Goal: Task Accomplishment & Management: Manage account settings

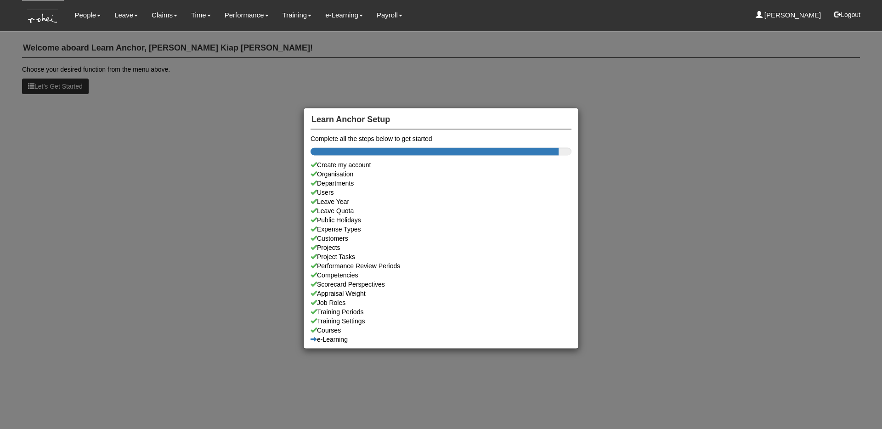
click at [139, 82] on div "Learn Anchor Setup Complete all the steps below to get started Create my accoun…" at bounding box center [441, 214] width 882 height 429
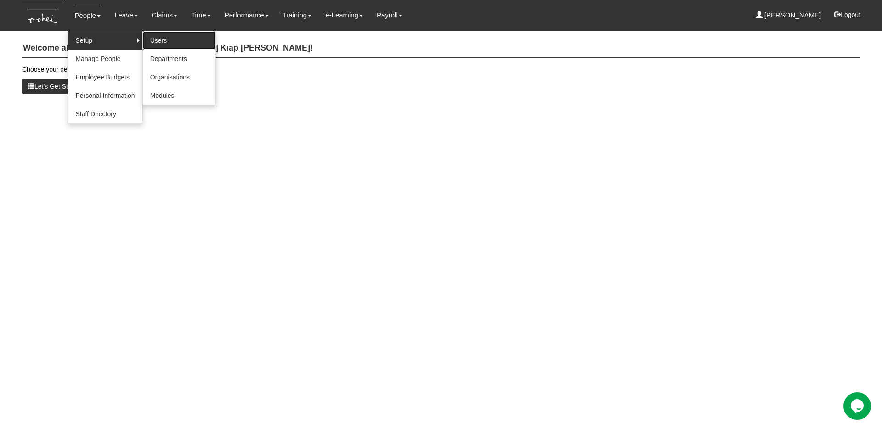
click at [160, 36] on link "Users" at bounding box center [179, 40] width 73 height 18
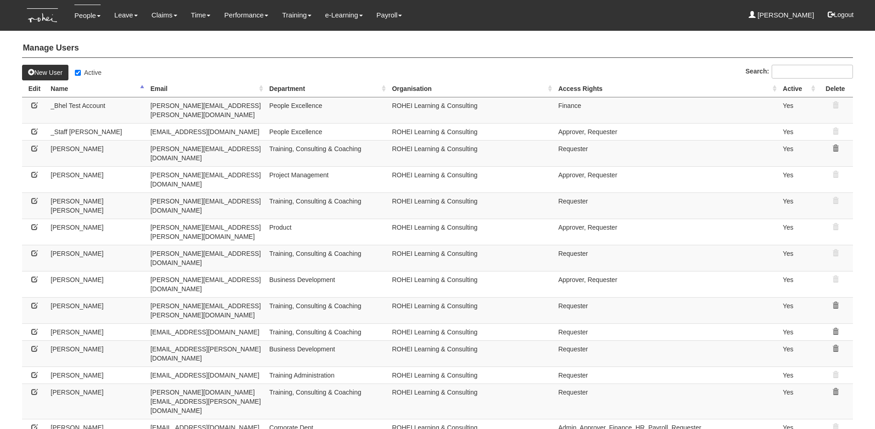
select select "50"
click at [81, 68] on label "Active" at bounding box center [88, 72] width 27 height 9
click at [81, 70] on input "Active" at bounding box center [78, 73] width 6 height 6
checkbox input "false"
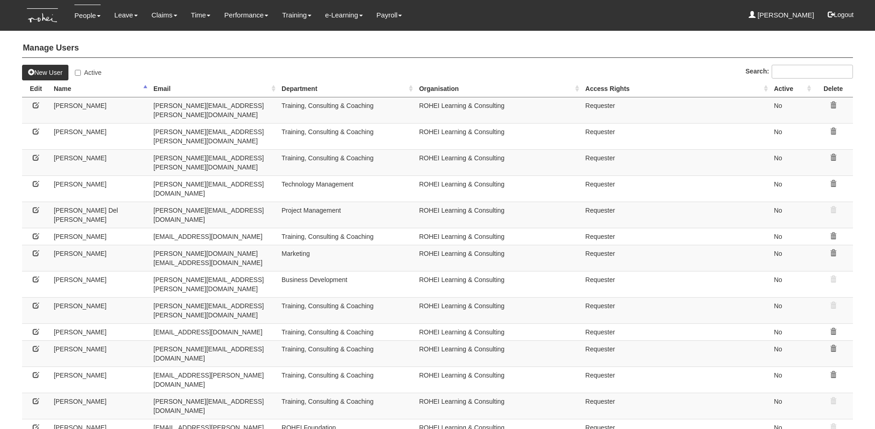
select select "50"
click at [79, 73] on input "Active" at bounding box center [78, 73] width 6 height 6
checkbox input "true"
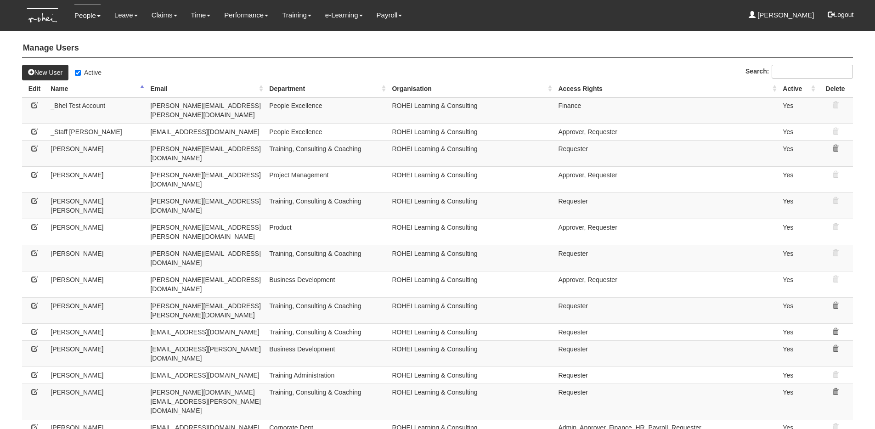
select select "50"
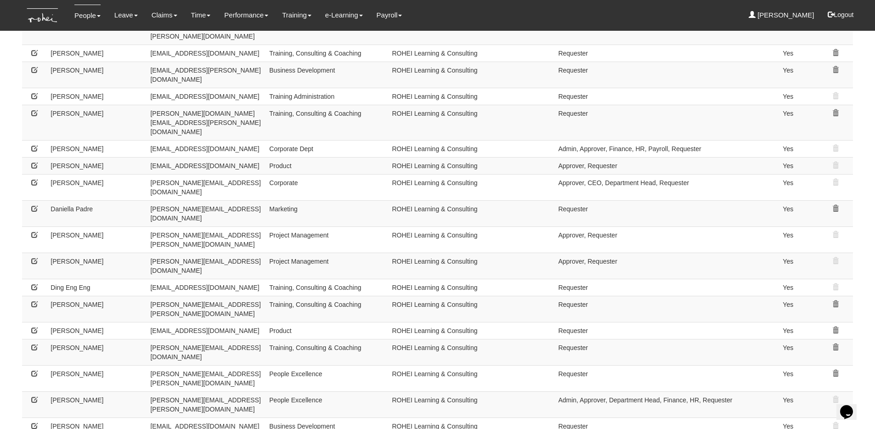
scroll to position [282, 0]
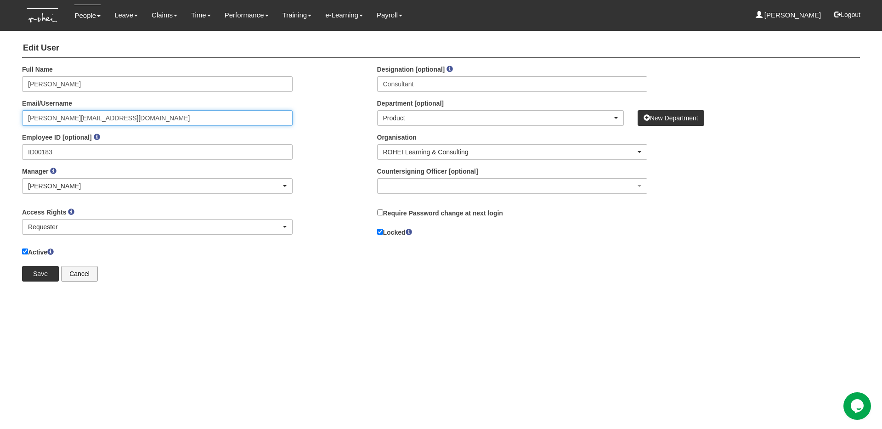
drag, startPoint x: 62, startPoint y: 119, endPoint x: 0, endPoint y: 119, distance: 61.6
click at [0, 119] on body "Toggle navigation People Setup Users Departments Organisations Modules Manage P…" at bounding box center [441, 144] width 882 height 289
type input "grace2@rohei.com"
click at [383, 231] on label "Locked" at bounding box center [394, 232] width 35 height 10
click at [383, 231] on input "Locked" at bounding box center [380, 232] width 6 height 6
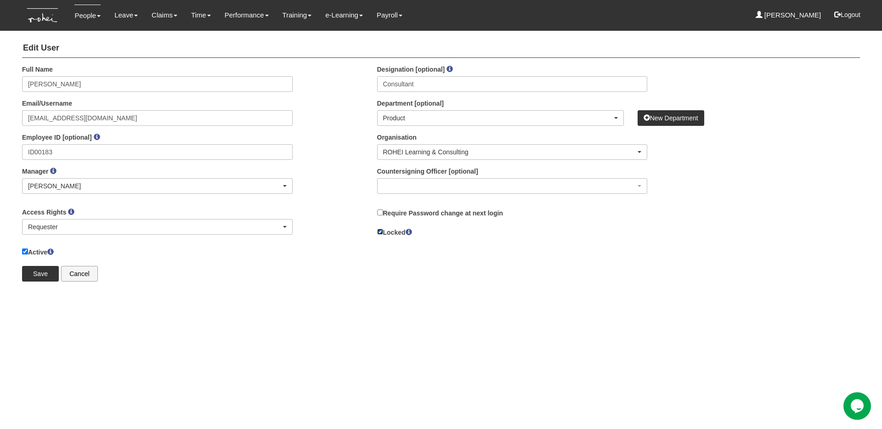
checkbox input "false"
click at [44, 272] on input "Save" at bounding box center [40, 274] width 37 height 16
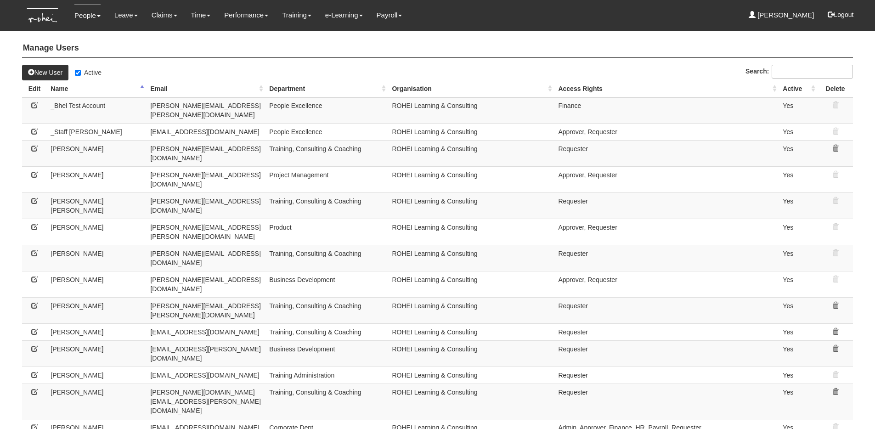
select select "50"
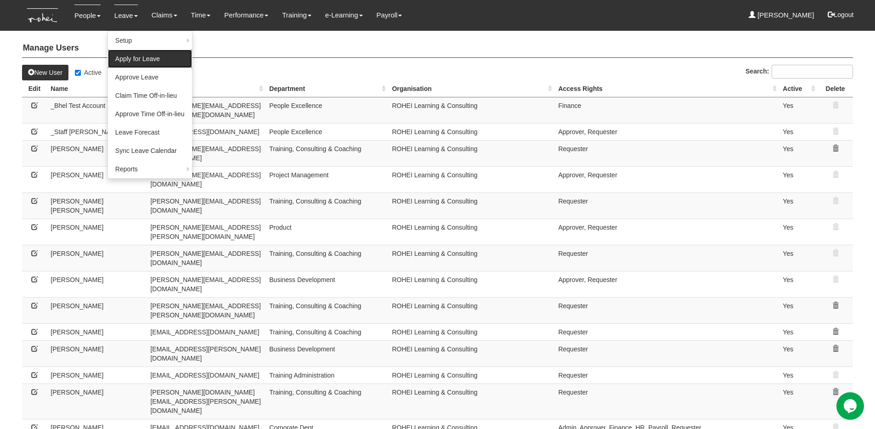
click at [158, 57] on link "Apply for Leave" at bounding box center [150, 59] width 84 height 18
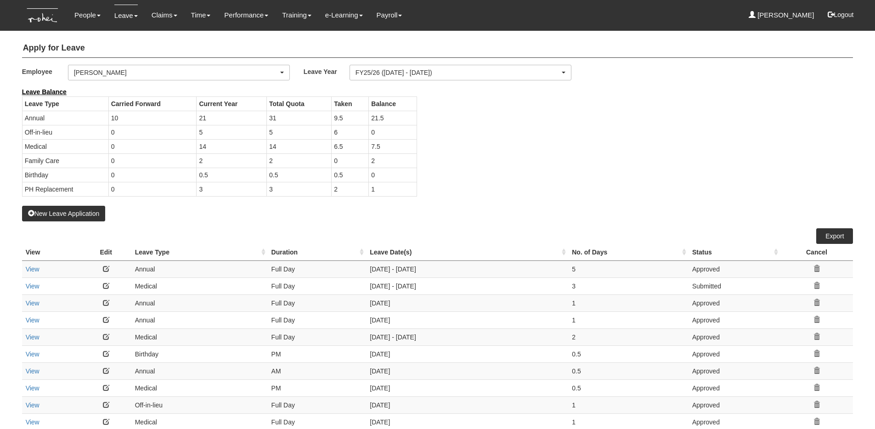
select select "50"
click at [209, 76] on div "[PERSON_NAME]" at bounding box center [176, 72] width 205 height 9
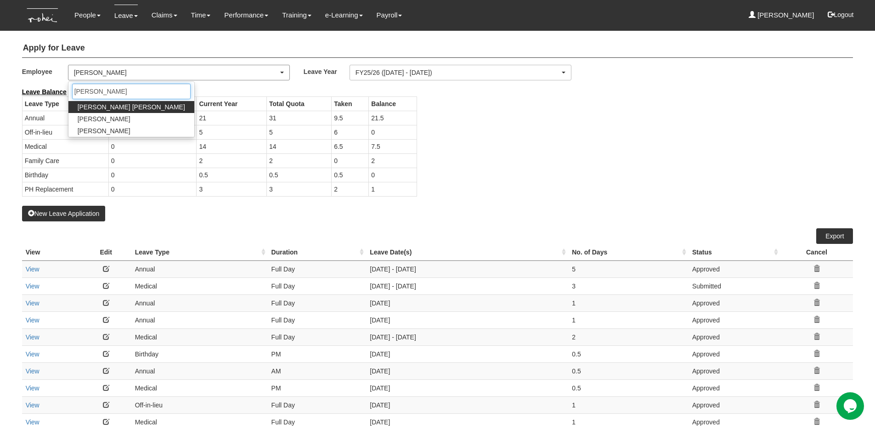
type input "hannah"
select select "c87f28ee-46e8-457b-a18d-40a9b1eaf965"
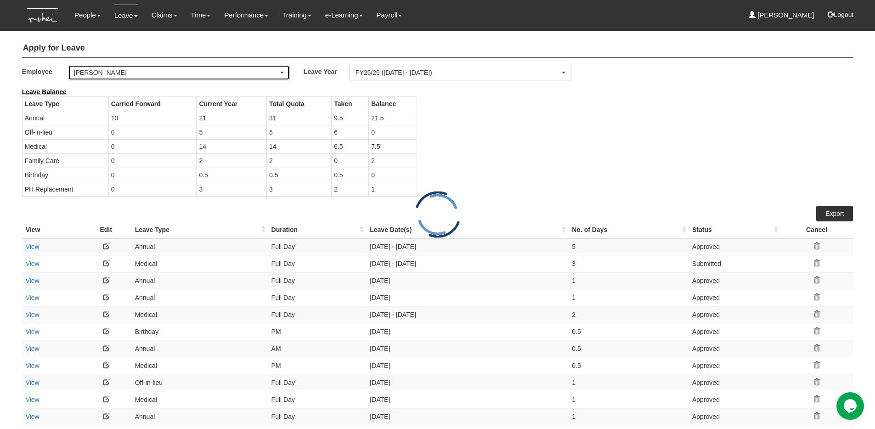
select select "50"
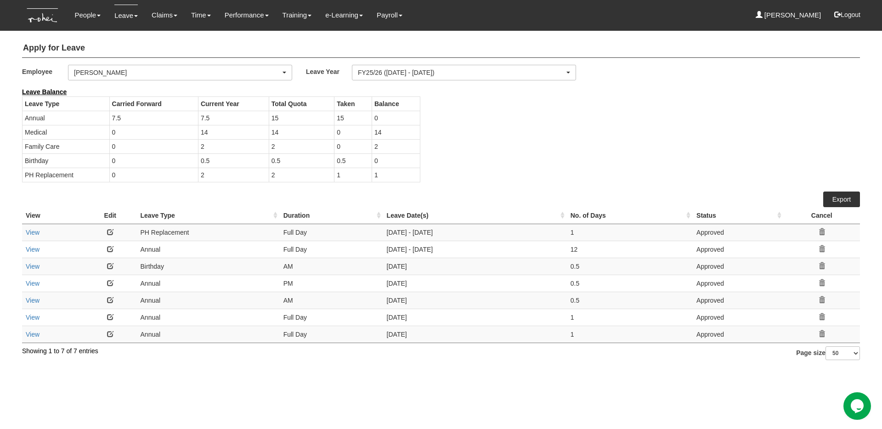
click at [111, 231] on link at bounding box center [110, 232] width 6 height 6
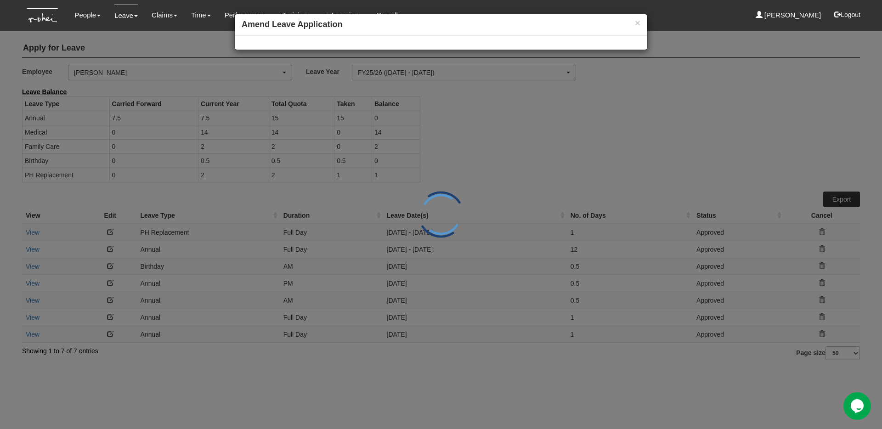
select select
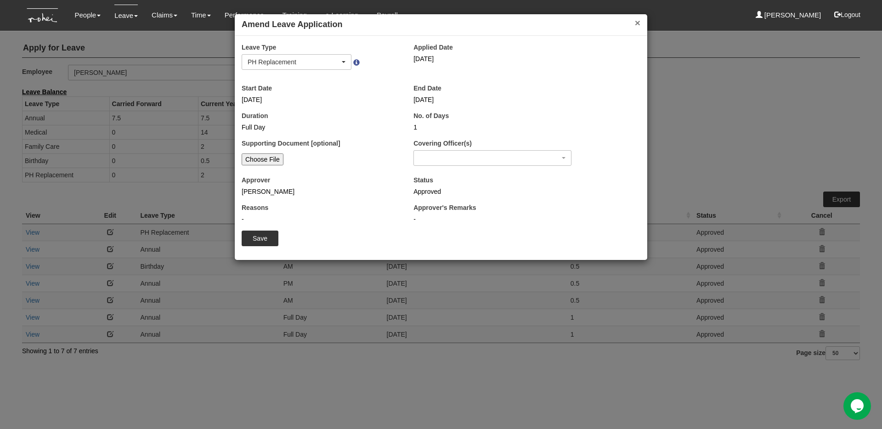
click at [637, 23] on button "×" at bounding box center [638, 23] width 6 height 10
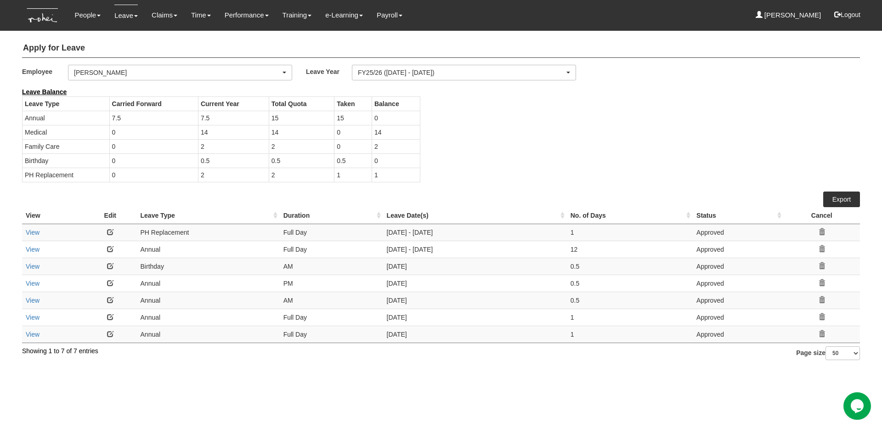
click at [109, 230] on link at bounding box center [110, 232] width 6 height 6
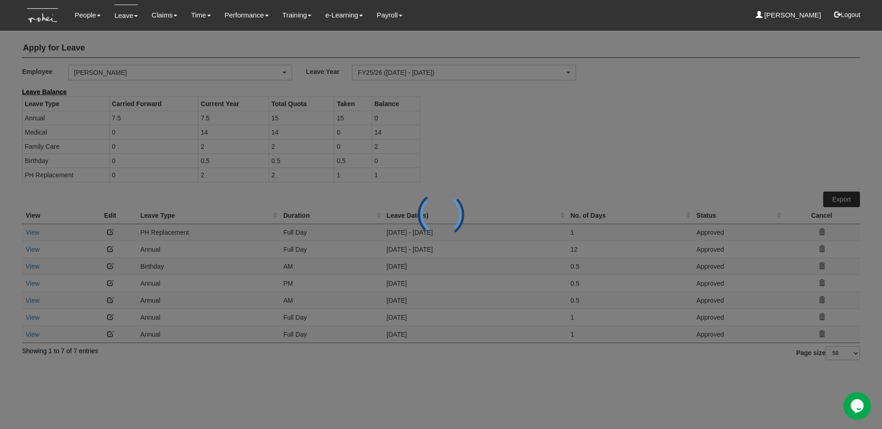
select select
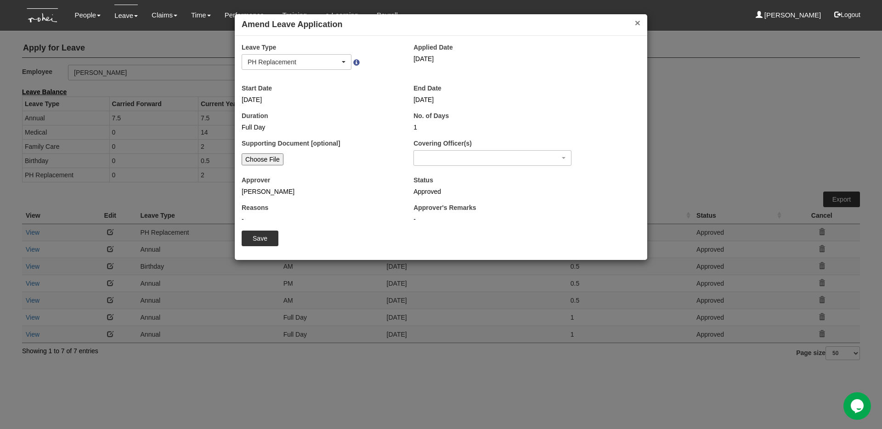
click at [637, 23] on button "×" at bounding box center [638, 23] width 6 height 10
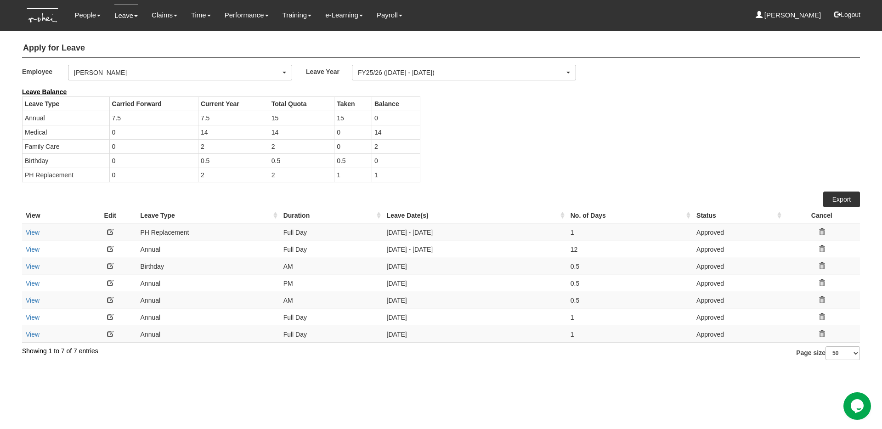
click at [114, 232] on td at bounding box center [110, 232] width 53 height 17
click at [109, 231] on link at bounding box center [110, 232] width 6 height 6
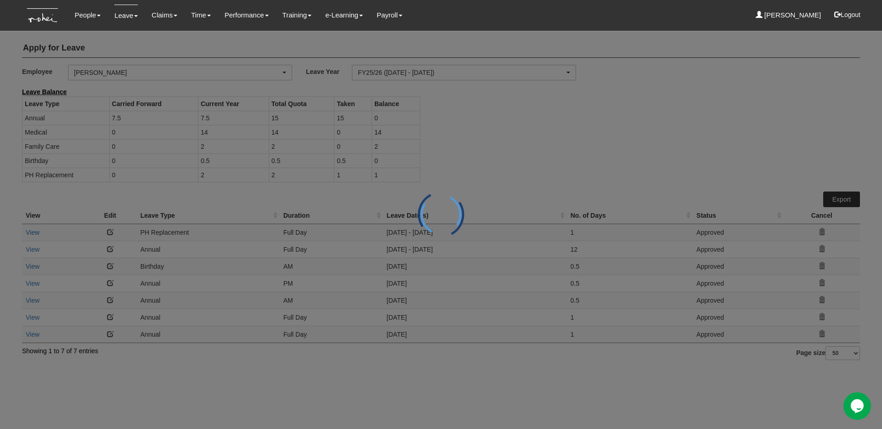
select select
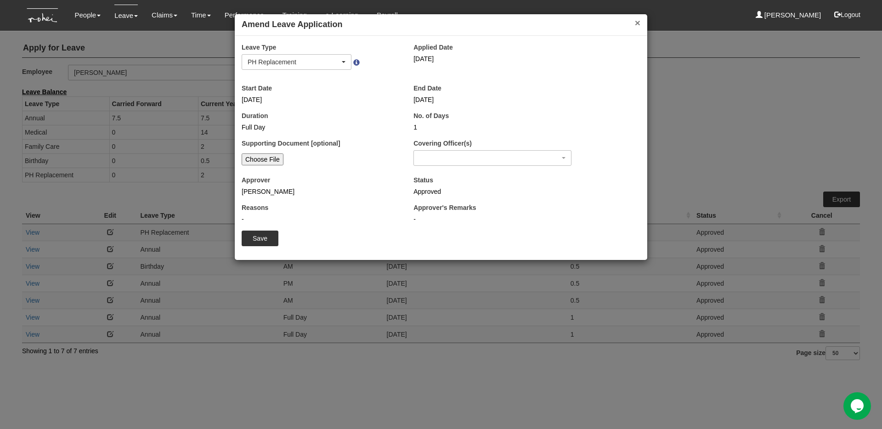
click at [637, 23] on button "×" at bounding box center [638, 23] width 6 height 10
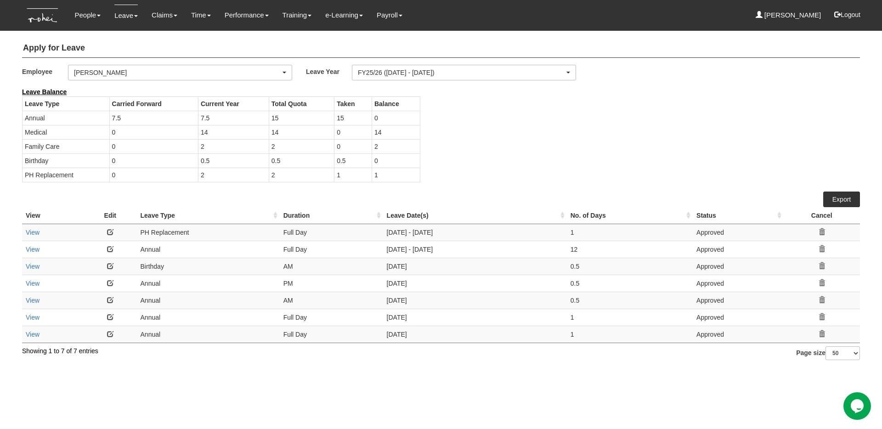
click at [741, 163] on div "Leave Balance Leave Type Carried Forward Current Year Total Quota Taken Balance…" at bounding box center [434, 139] width 838 height 104
click at [823, 232] on icon at bounding box center [822, 232] width 6 height 6
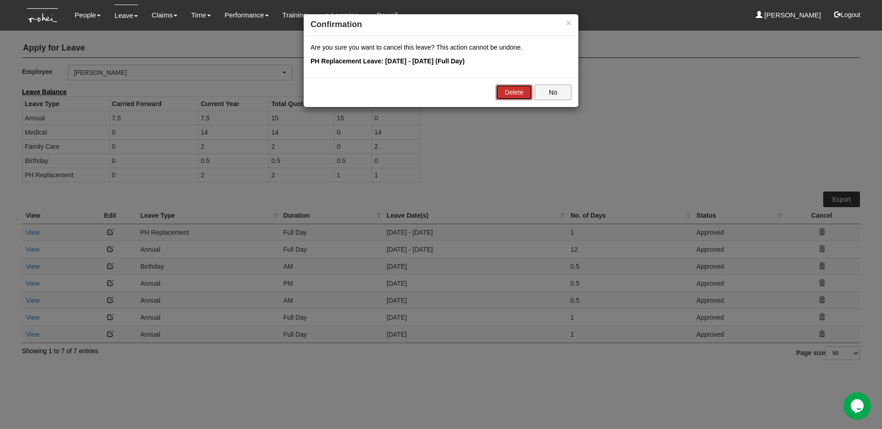
click at [511, 89] on link "Delete" at bounding box center [514, 93] width 37 height 16
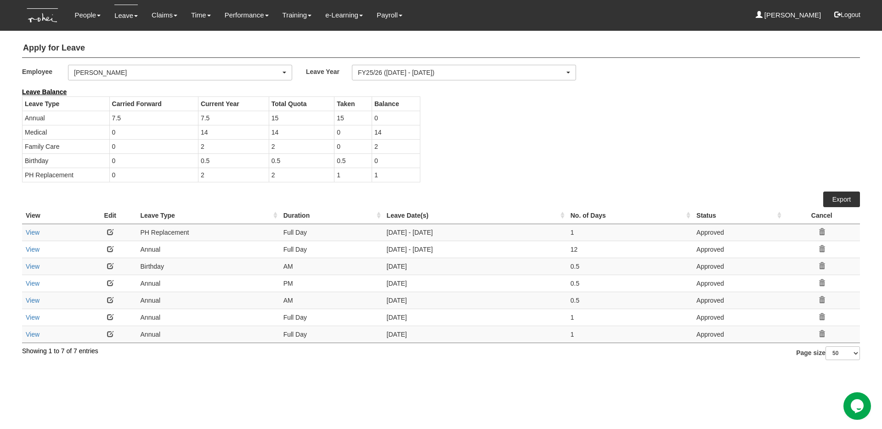
select select "50"
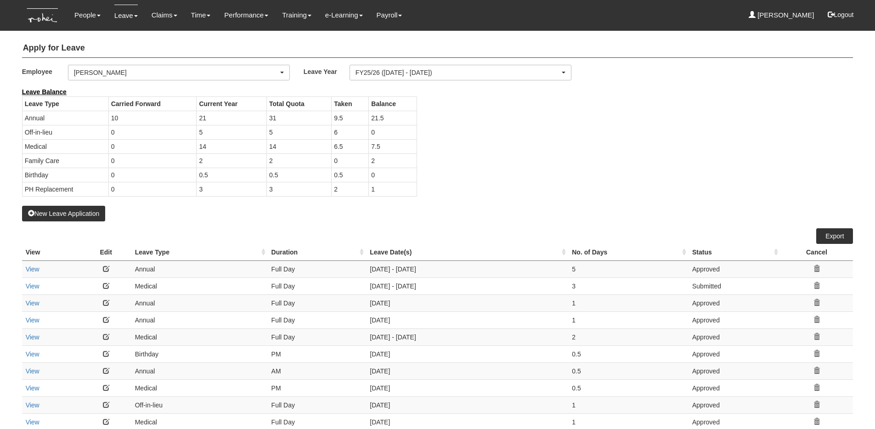
select select "50"
click at [227, 70] on div "[PERSON_NAME]" at bounding box center [176, 72] width 205 height 9
type input "hannah"
select select "c87f28ee-46e8-457b-a18d-40a9b1eaf965"
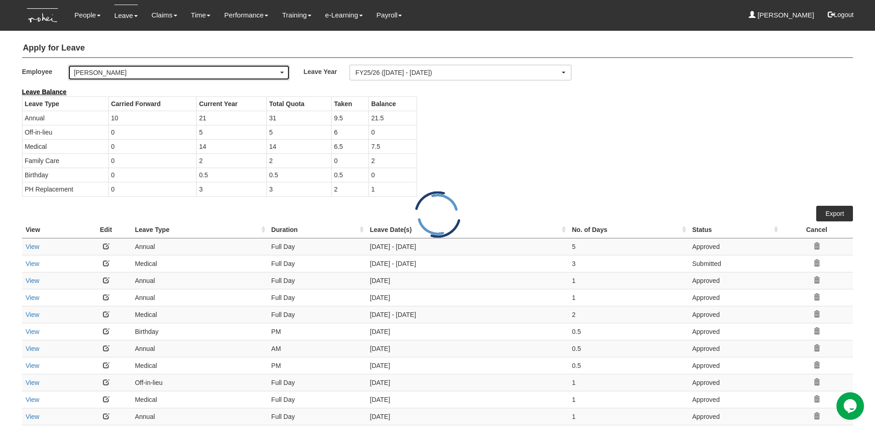
select select "50"
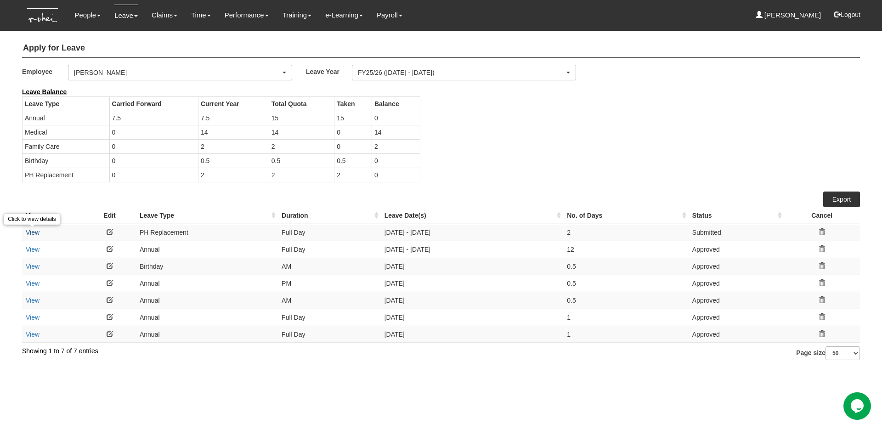
click at [35, 233] on link "View" at bounding box center [33, 232] width 14 height 7
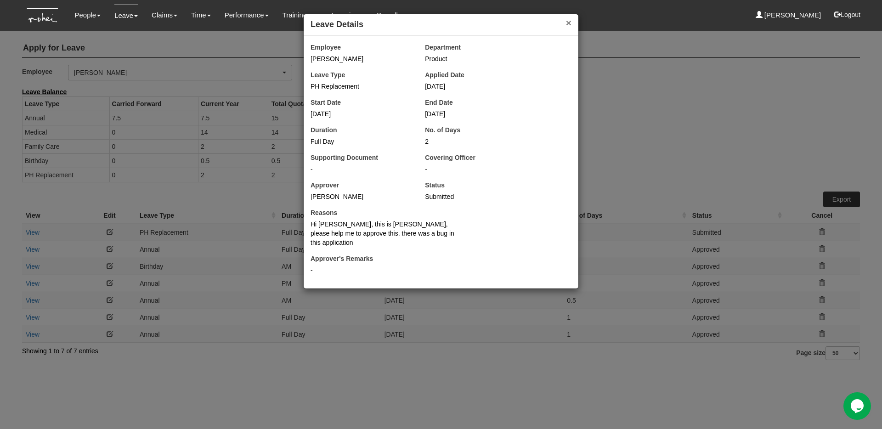
click at [569, 21] on button "×" at bounding box center [569, 23] width 6 height 10
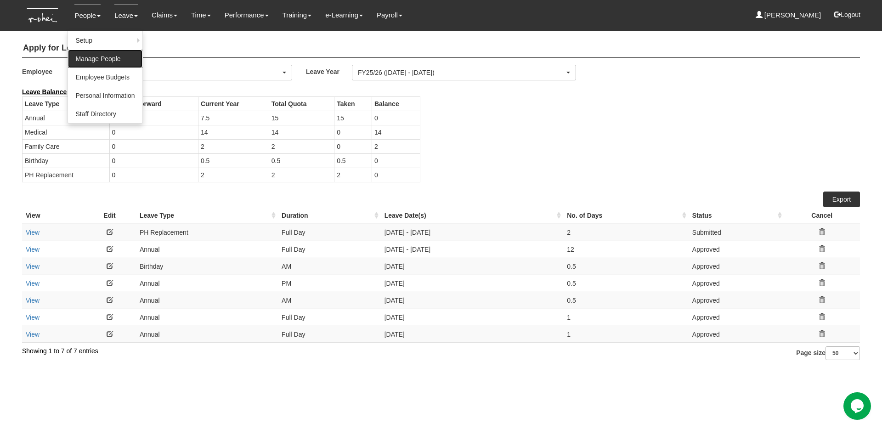
click at [102, 61] on link "Manage People" at bounding box center [105, 59] width 74 height 18
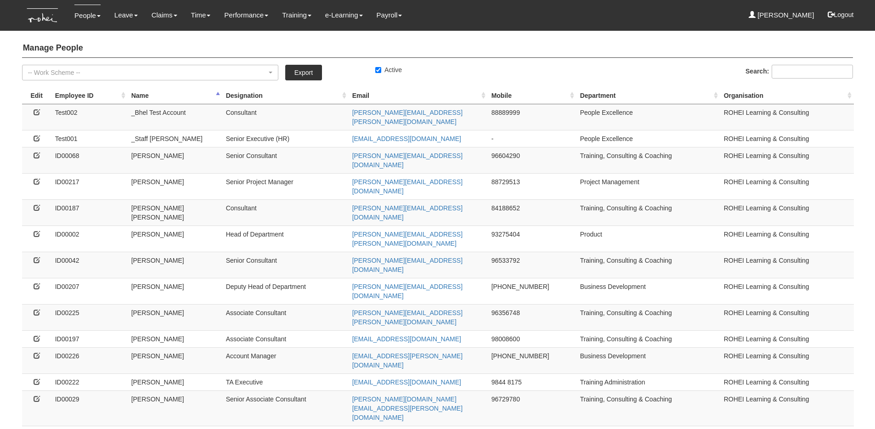
select select "50"
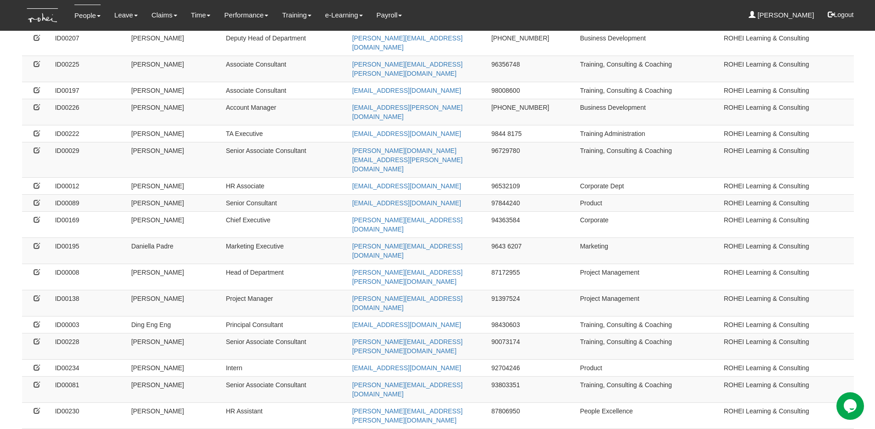
scroll to position [252, 0]
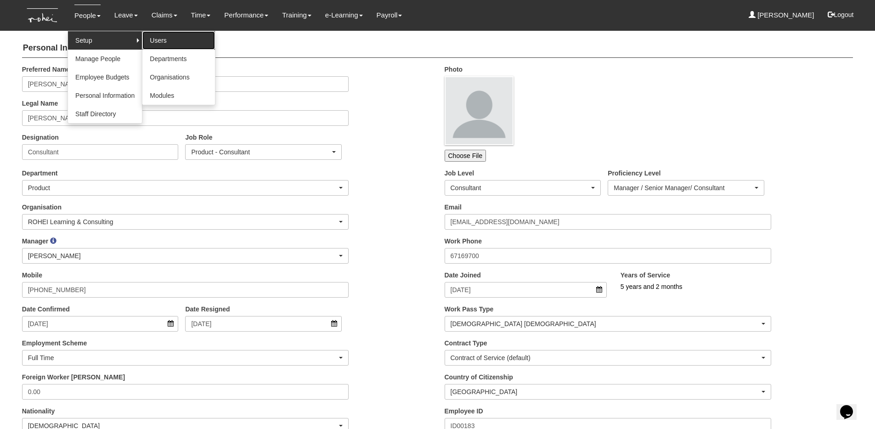
click at [155, 40] on link "Users" at bounding box center [178, 40] width 73 height 18
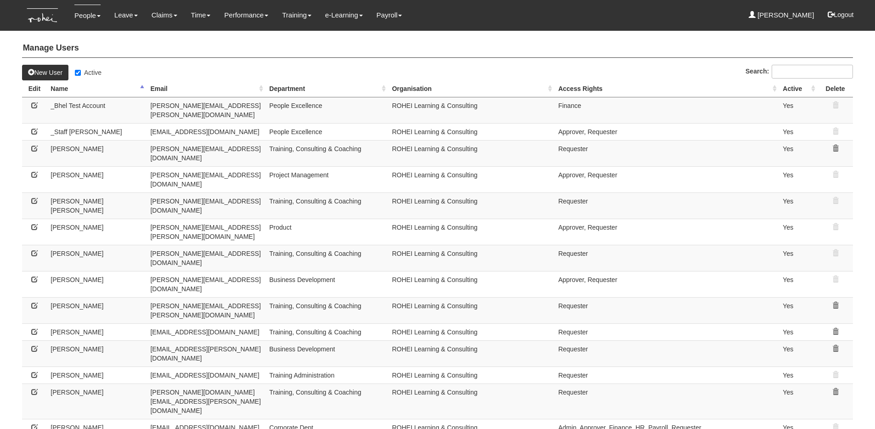
select select "50"
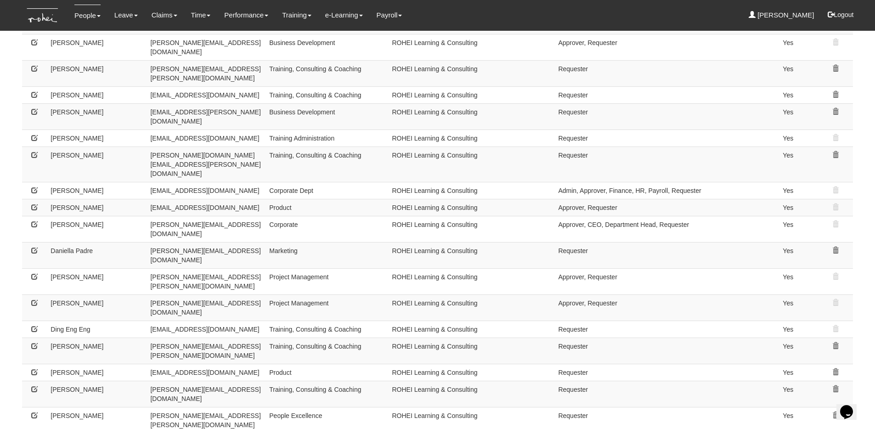
scroll to position [244, 0]
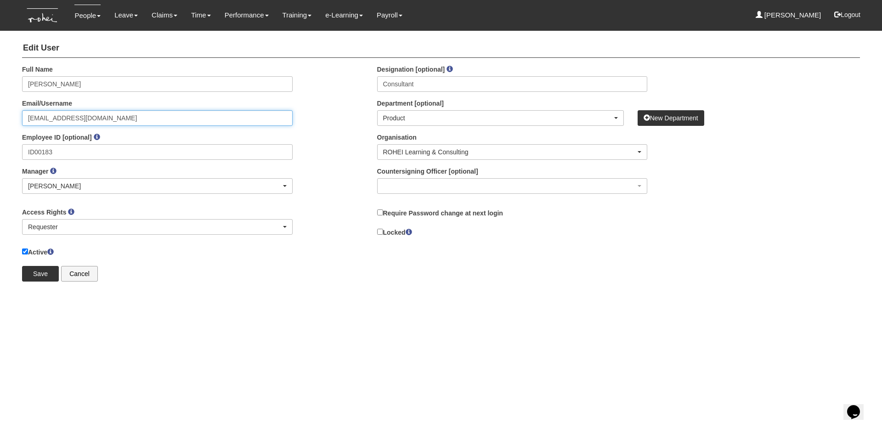
drag, startPoint x: 46, startPoint y: 119, endPoint x: 0, endPoint y: 119, distance: 46.0
click at [0, 119] on body "Toggle navigation People Setup Users Departments Organisations Modules Manage P…" at bounding box center [441, 144] width 882 height 289
type input "[PERSON_NAME][EMAIL_ADDRESS][DOMAIN_NAME]"
click at [181, 282] on div "× Full Name Hannah Ang Email/Username hannah.ang@rohei.com Employee ID [optiona…" at bounding box center [441, 177] width 852 height 224
click at [385, 231] on label "Locked" at bounding box center [394, 232] width 35 height 10
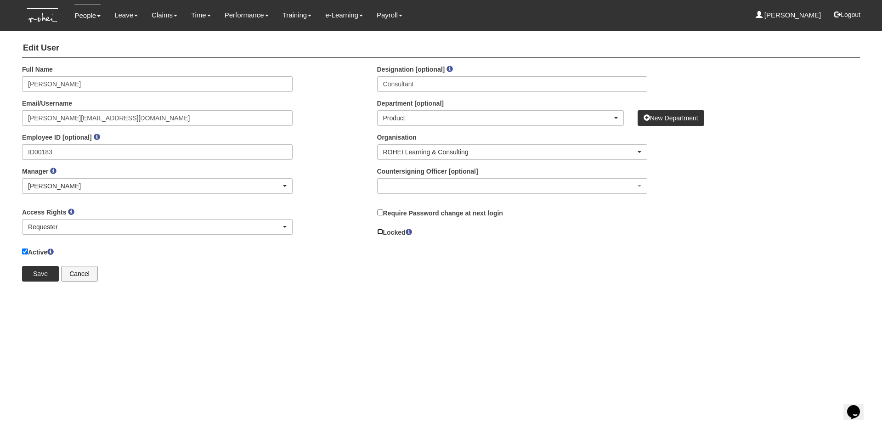
click at [383, 231] on input "Locked" at bounding box center [380, 232] width 6 height 6
checkbox input "true"
click at [39, 272] on input "Save" at bounding box center [40, 274] width 37 height 16
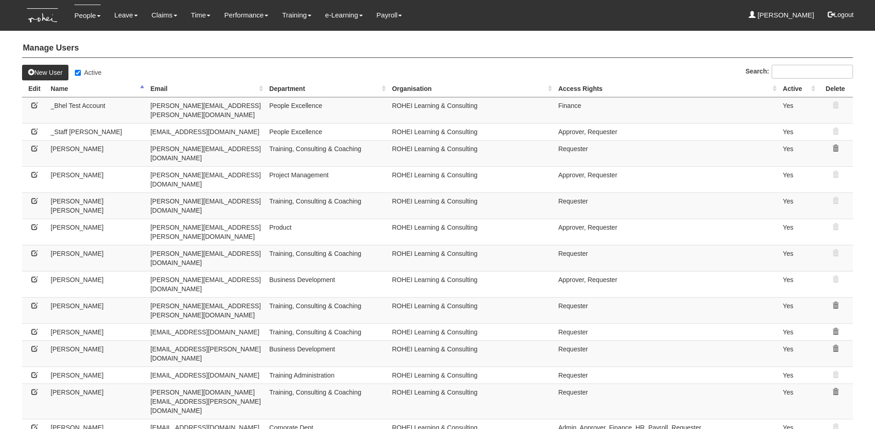
select select "50"
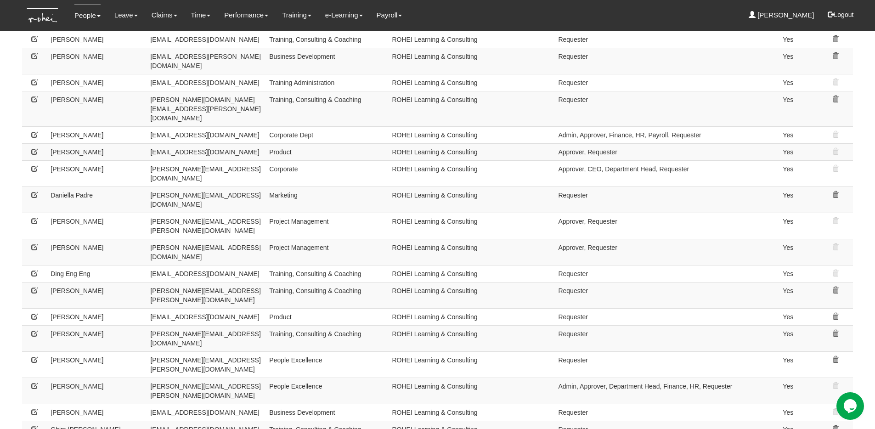
scroll to position [294, 0]
